Goal: Transaction & Acquisition: Purchase product/service

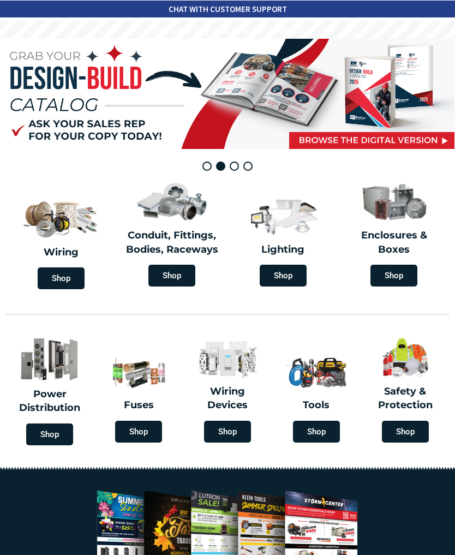
click at [177, 274] on span "Shop" at bounding box center [171, 276] width 47 height 22
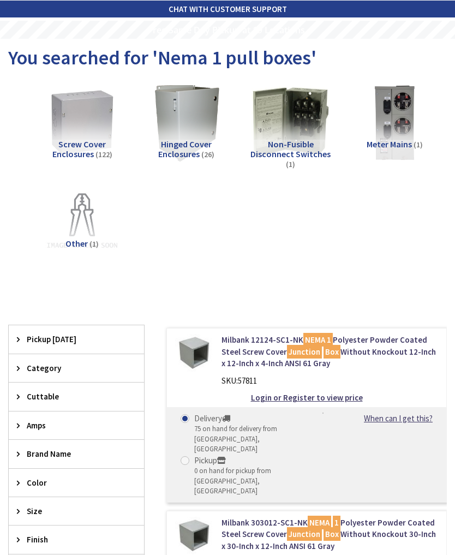
click at [87, 130] on img at bounding box center [82, 122] width 78 height 78
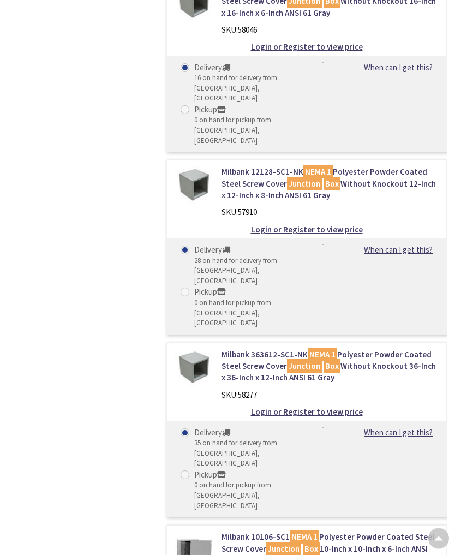
scroll to position [2915, 0]
